Goal: Task Accomplishment & Management: Manage account settings

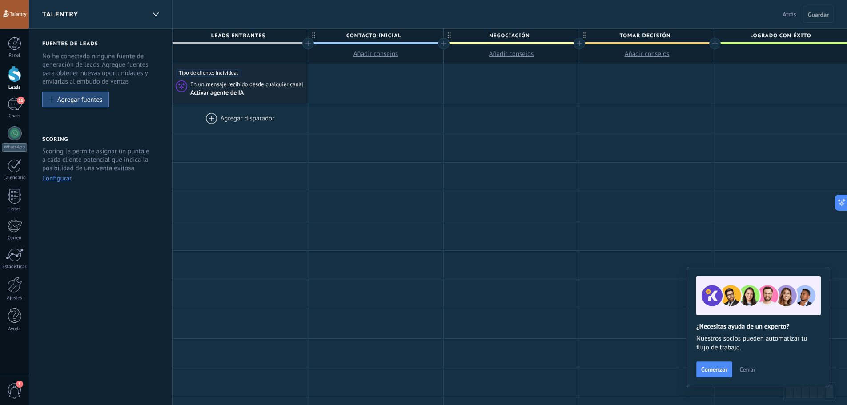
scroll to position [13, 0]
click at [10, 105] on div "16" at bounding box center [15, 104] width 14 height 13
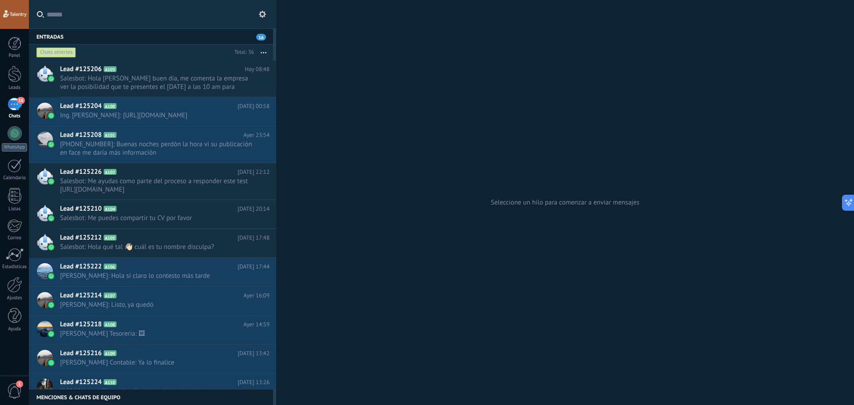
click at [265, 52] on icon "button" at bounding box center [264, 52] width 6 height 1
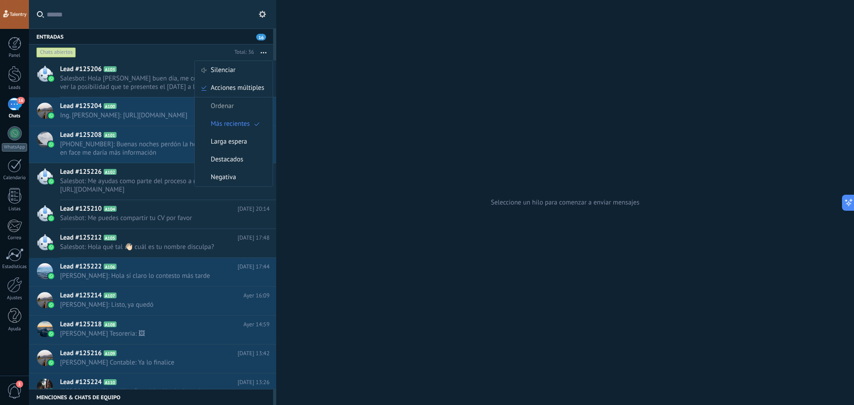
click at [261, 8] on input "text" at bounding box center [158, 14] width 222 height 28
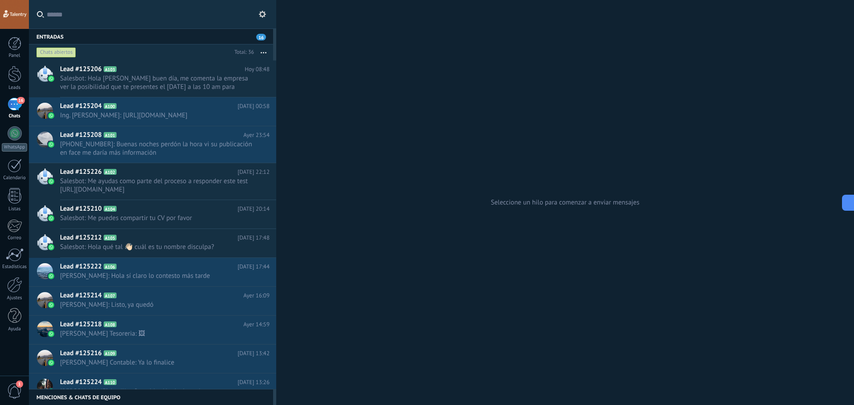
click at [263, 15] on icon at bounding box center [262, 14] width 7 height 7
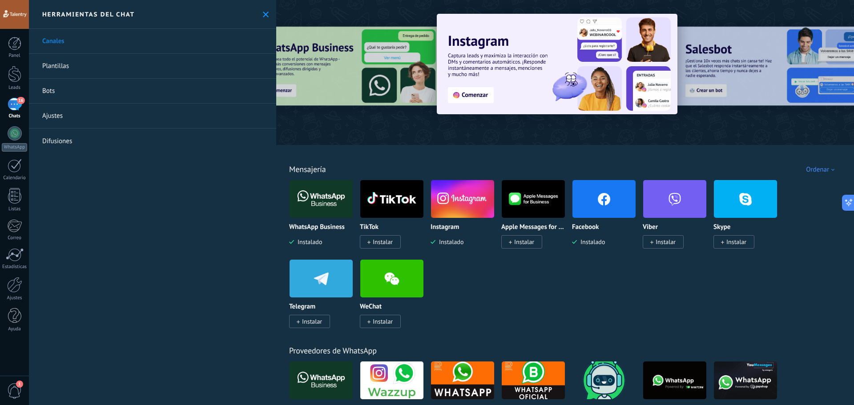
click at [78, 68] on link "Plantillas" at bounding box center [152, 66] width 247 height 25
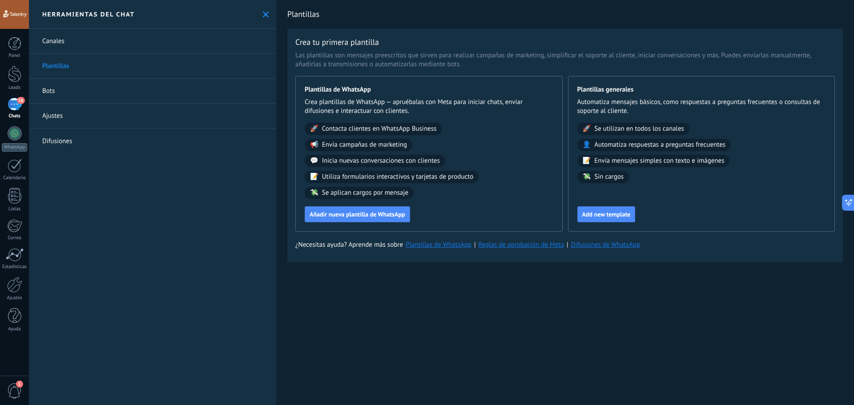
click at [84, 92] on link "Bots" at bounding box center [152, 91] width 247 height 25
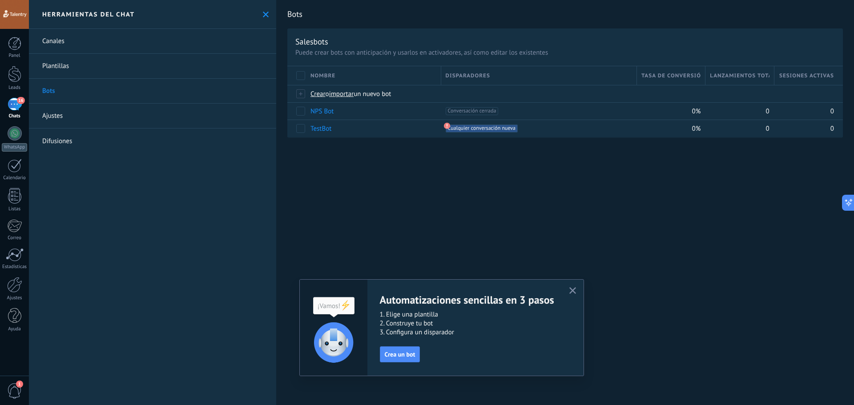
click at [97, 117] on link "Ajustes" at bounding box center [152, 116] width 247 height 25
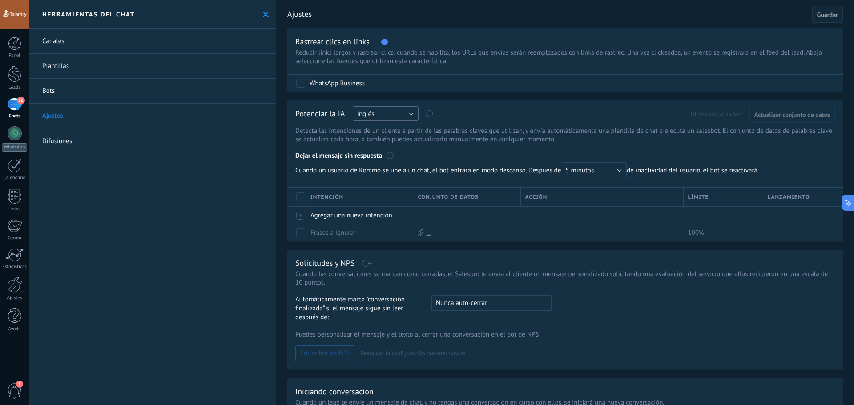
click at [384, 114] on button "Inglés" at bounding box center [386, 113] width 66 height 15
click at [372, 147] on span "Español" at bounding box center [381, 145] width 68 height 8
